Goal: Obtain resource: Download file/media

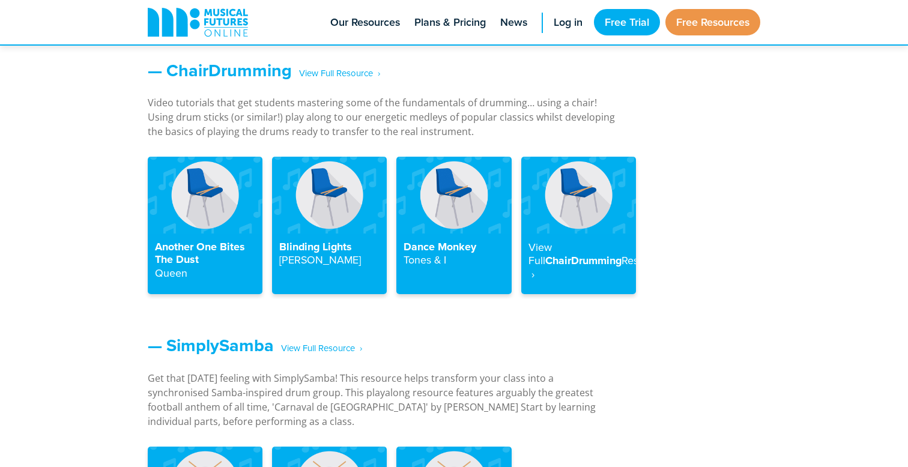
scroll to position [1372, 0]
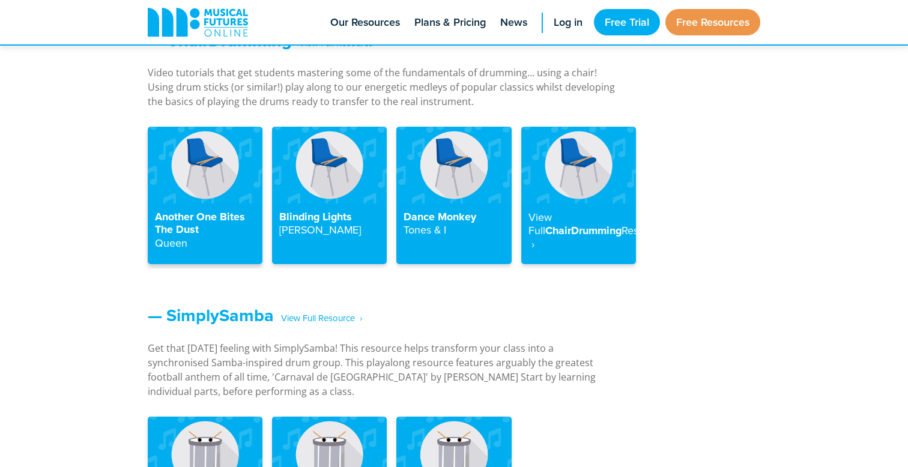
click at [212, 216] on h4 "Another One Bites The Dust Queen" at bounding box center [205, 231] width 100 height 40
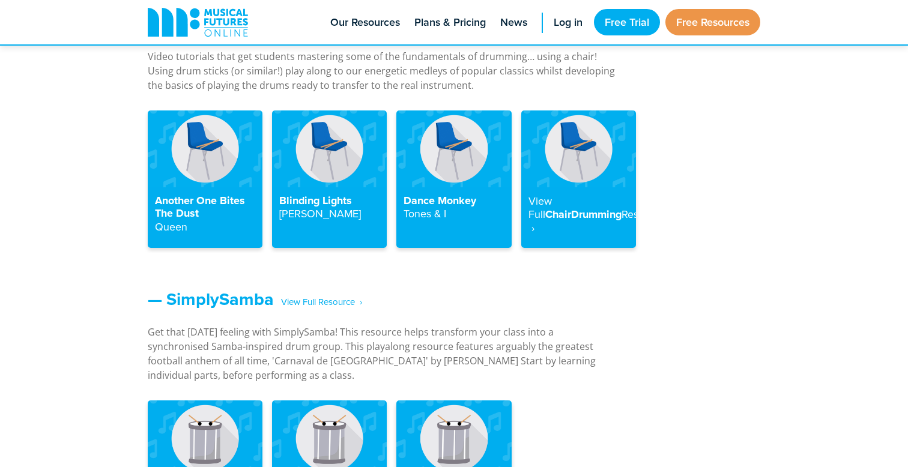
scroll to position [1381, 0]
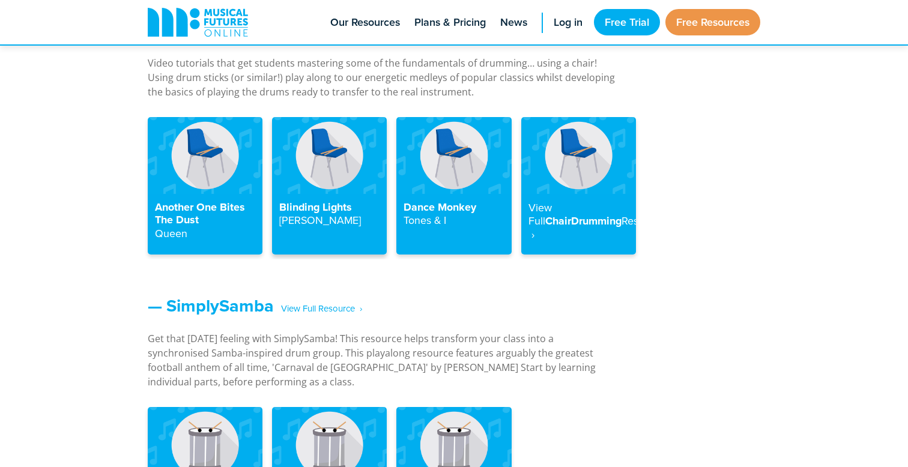
click at [364, 181] on img at bounding box center [329, 155] width 115 height 76
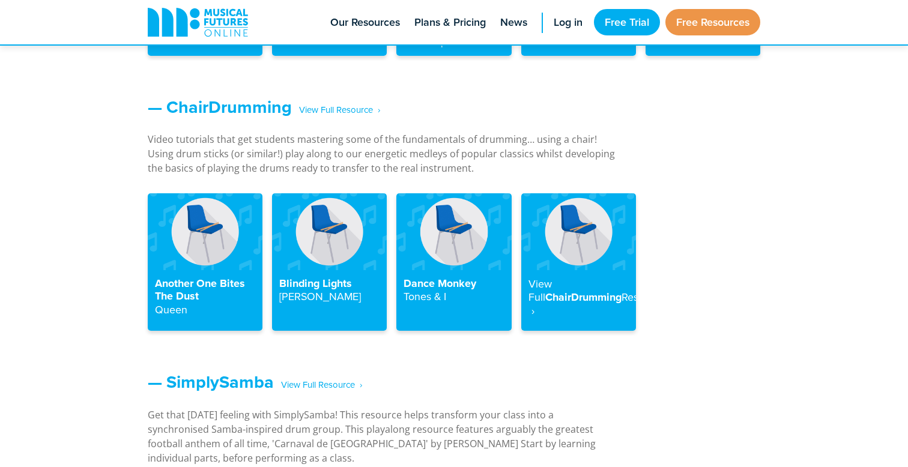
scroll to position [1298, 0]
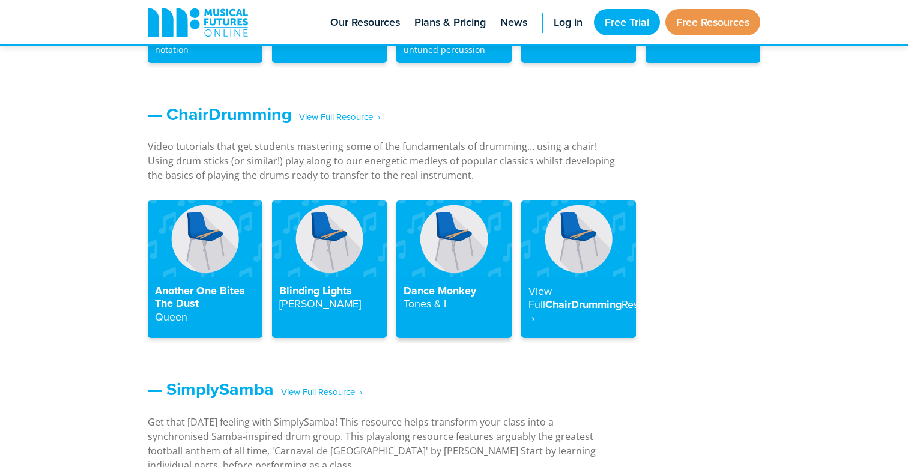
click at [461, 285] on h4 "Dance Monkey Tones & I" at bounding box center [454, 298] width 100 height 26
